Goal: Entertainment & Leisure: Consume media (video, audio)

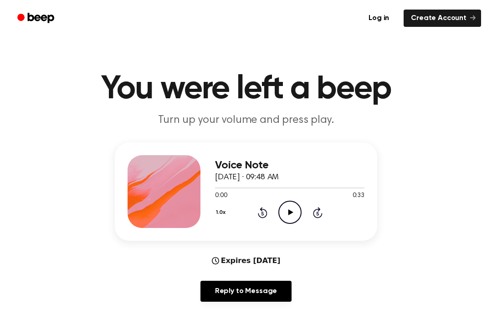
click at [301, 209] on div "1.0x Rewind 5 seconds Play Audio Skip 5 seconds" at bounding box center [289, 212] width 149 height 23
click at [283, 221] on circle at bounding box center [290, 212] width 22 height 22
click at [263, 216] on icon "Rewind 5 seconds" at bounding box center [262, 213] width 10 height 12
click at [260, 215] on icon "Rewind 5 seconds" at bounding box center [262, 213] width 10 height 12
click at [264, 212] on icon "Rewind 5 seconds" at bounding box center [262, 213] width 10 height 12
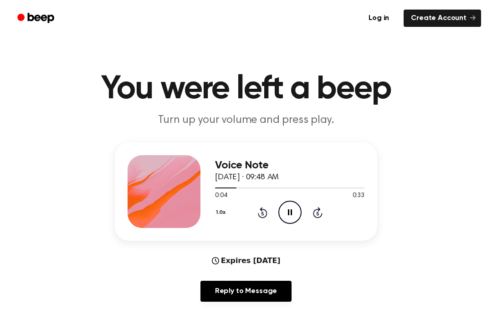
click at [264, 212] on icon "Rewind 5 seconds" at bounding box center [262, 213] width 10 height 12
click at [256, 220] on div "1.0x Rewind 5 seconds Pause Audio Skip 5 seconds" at bounding box center [289, 212] width 149 height 23
click at [292, 223] on icon "Play Audio" at bounding box center [289, 212] width 23 height 23
click at [284, 209] on icon "Play Audio" at bounding box center [289, 212] width 23 height 23
click at [289, 211] on icon at bounding box center [290, 212] width 5 height 6
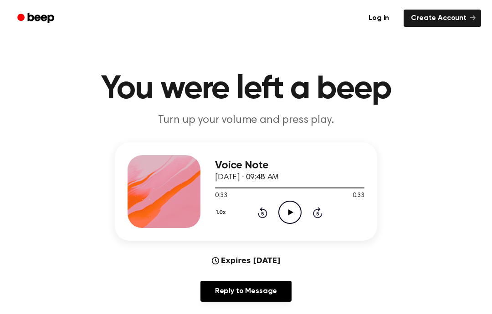
click at [297, 204] on circle at bounding box center [290, 212] width 22 height 22
click at [260, 214] on icon "Rewind 5 seconds" at bounding box center [262, 213] width 10 height 12
click at [261, 215] on icon "Rewind 5 seconds" at bounding box center [262, 213] width 10 height 12
click at [265, 217] on icon at bounding box center [263, 212] width 10 height 11
